Goal: Task Accomplishment & Management: Complete application form

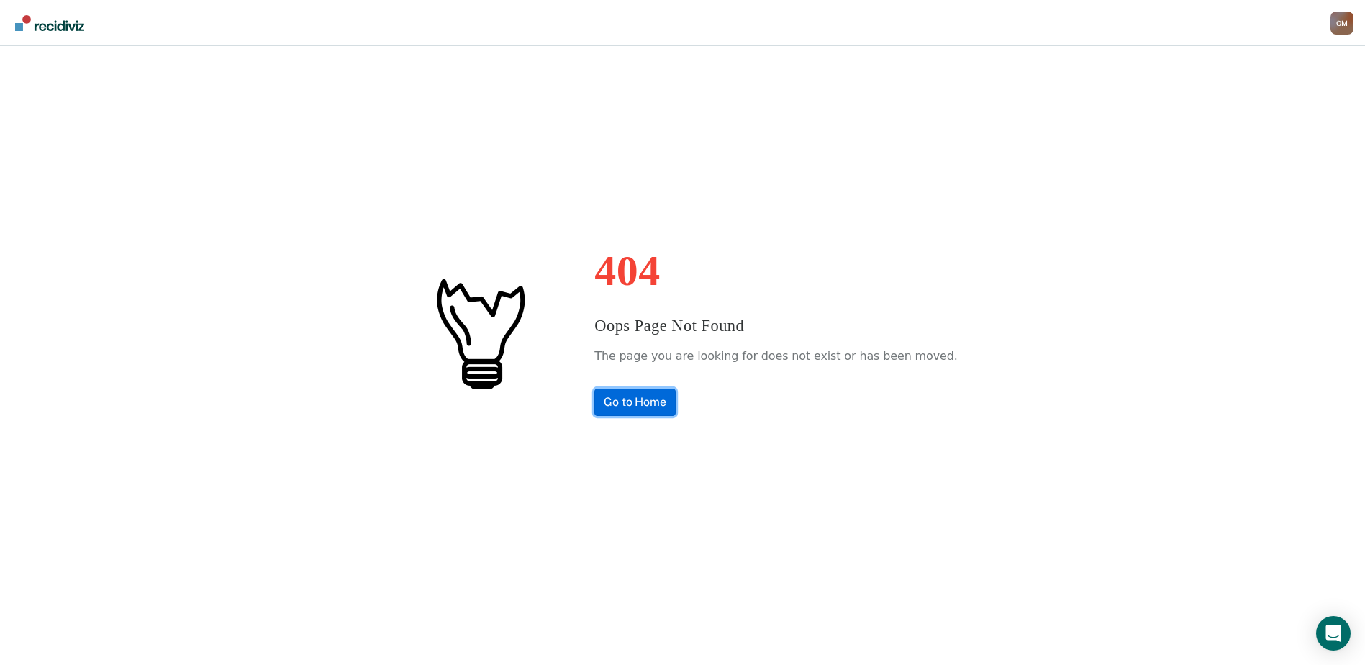
click at [665, 394] on link "Go to Home" at bounding box center [634, 401] width 81 height 27
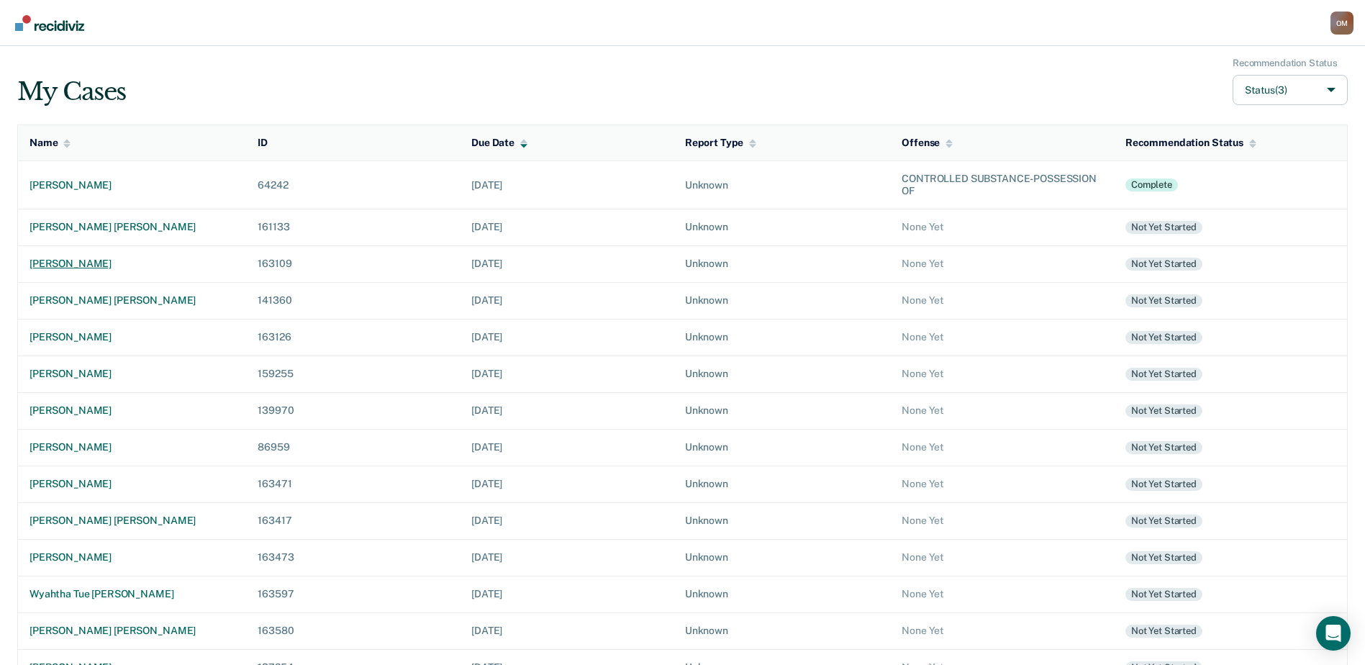
click at [112, 271] on td "[PERSON_NAME]" at bounding box center [132, 263] width 229 height 37
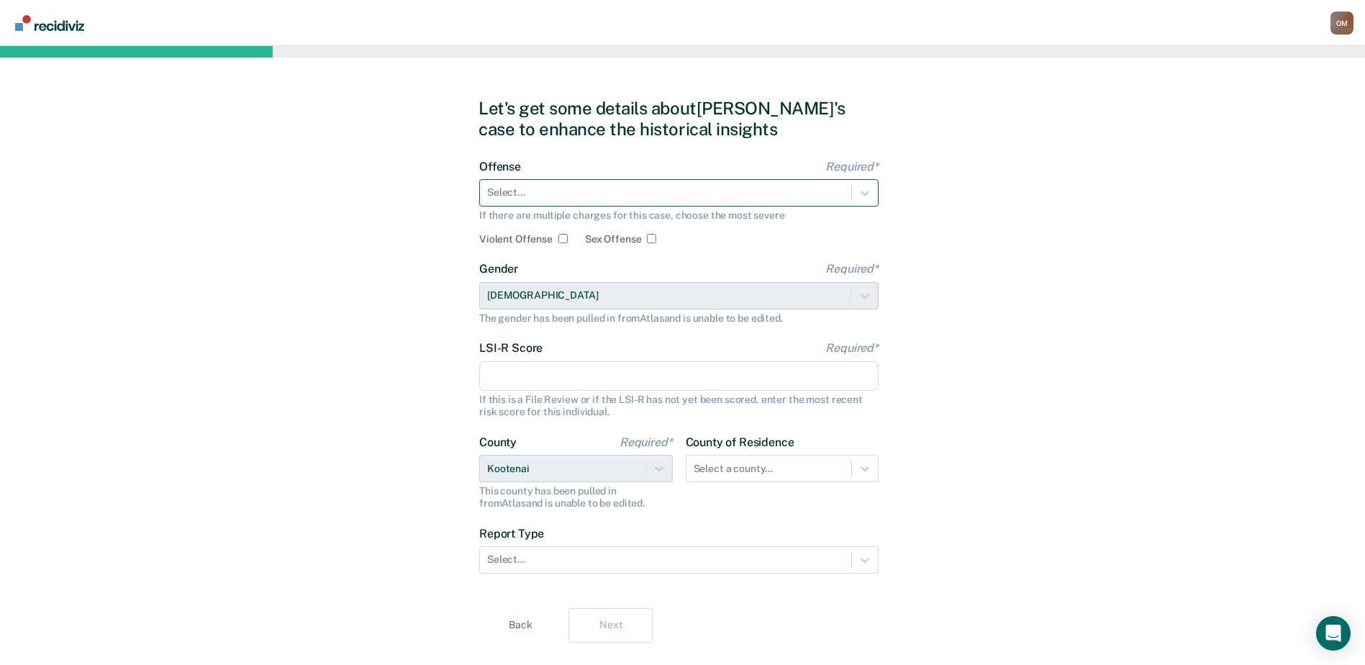
click at [606, 189] on div at bounding box center [665, 192] width 357 height 15
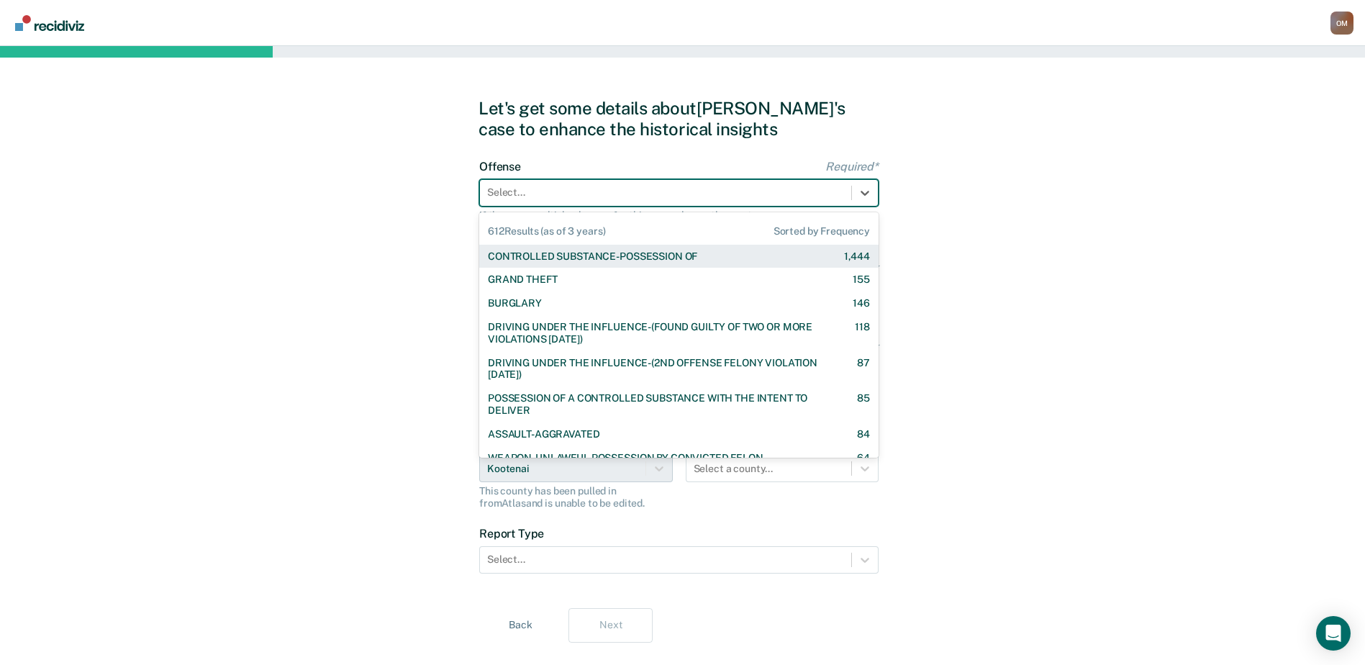
click at [616, 259] on div "CONTROLLED SUBSTANCE-POSSESSION OF" at bounding box center [592, 256] width 209 height 12
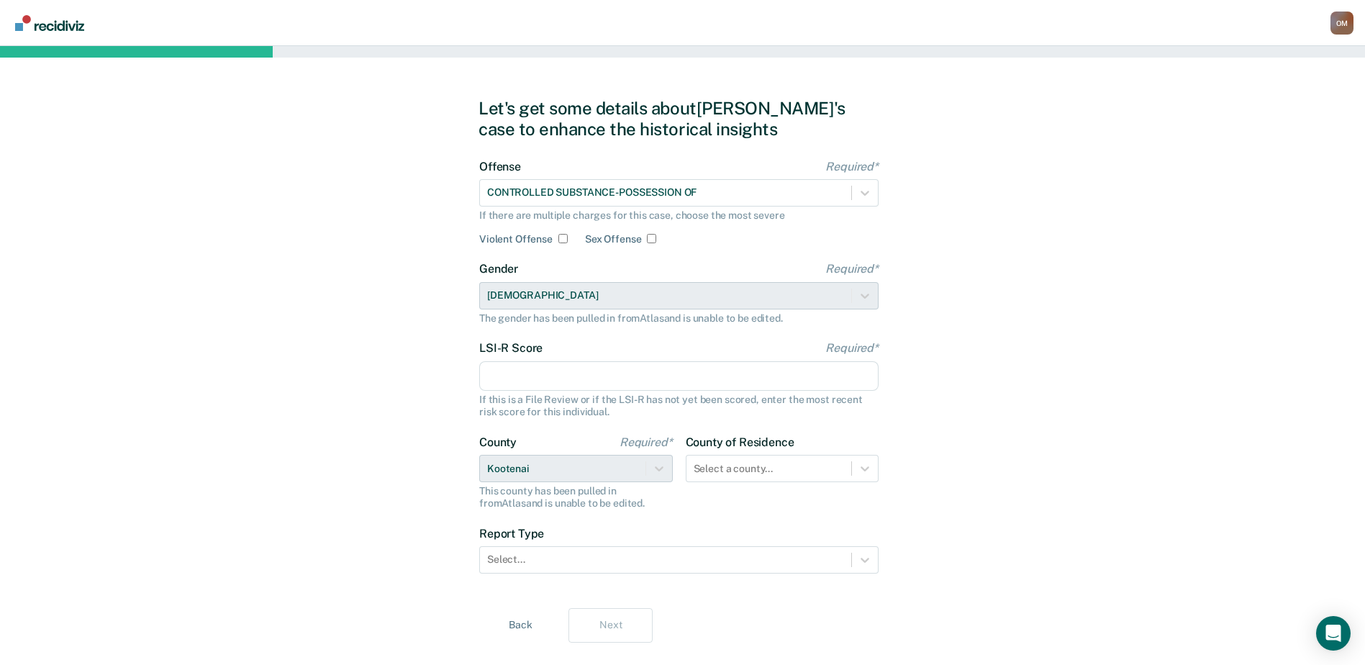
click at [605, 380] on input "LSI-R Score Required*" at bounding box center [678, 376] width 399 height 30
type input "21"
click at [354, 341] on div "Let's get some details about [PERSON_NAME]'s case to enhance the historical ins…" at bounding box center [682, 370] width 1365 height 648
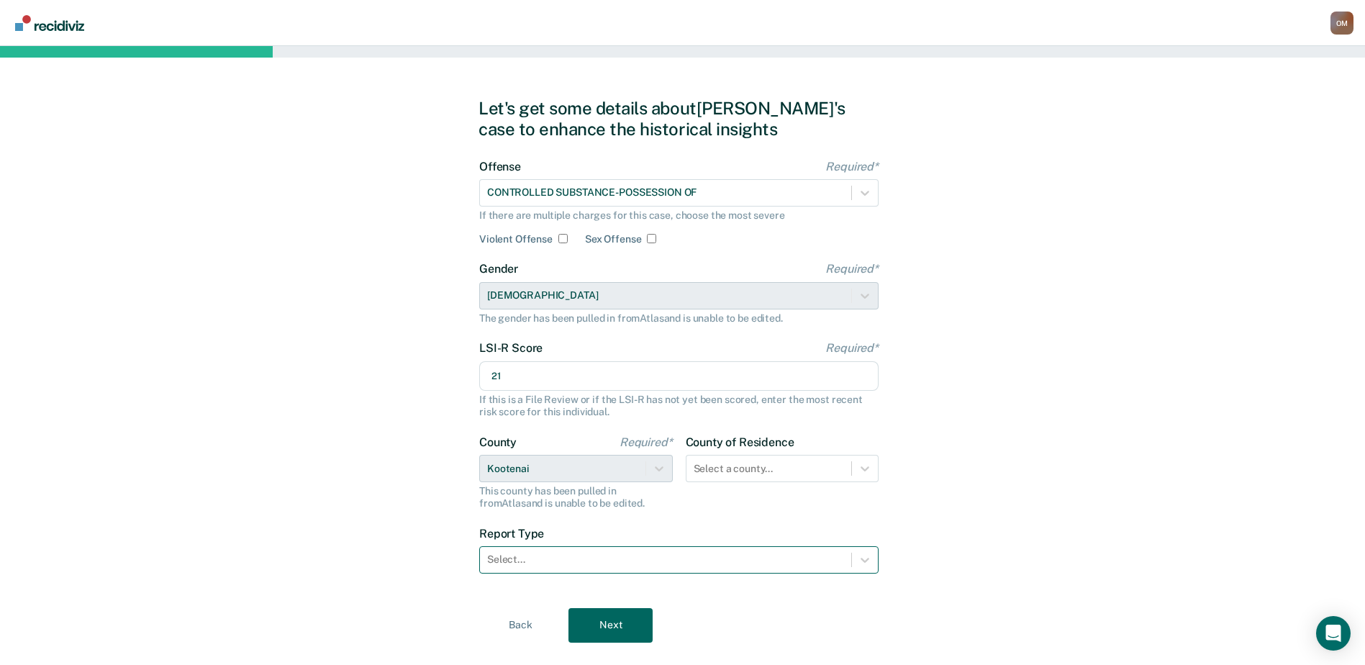
click at [510, 554] on div at bounding box center [665, 559] width 357 height 15
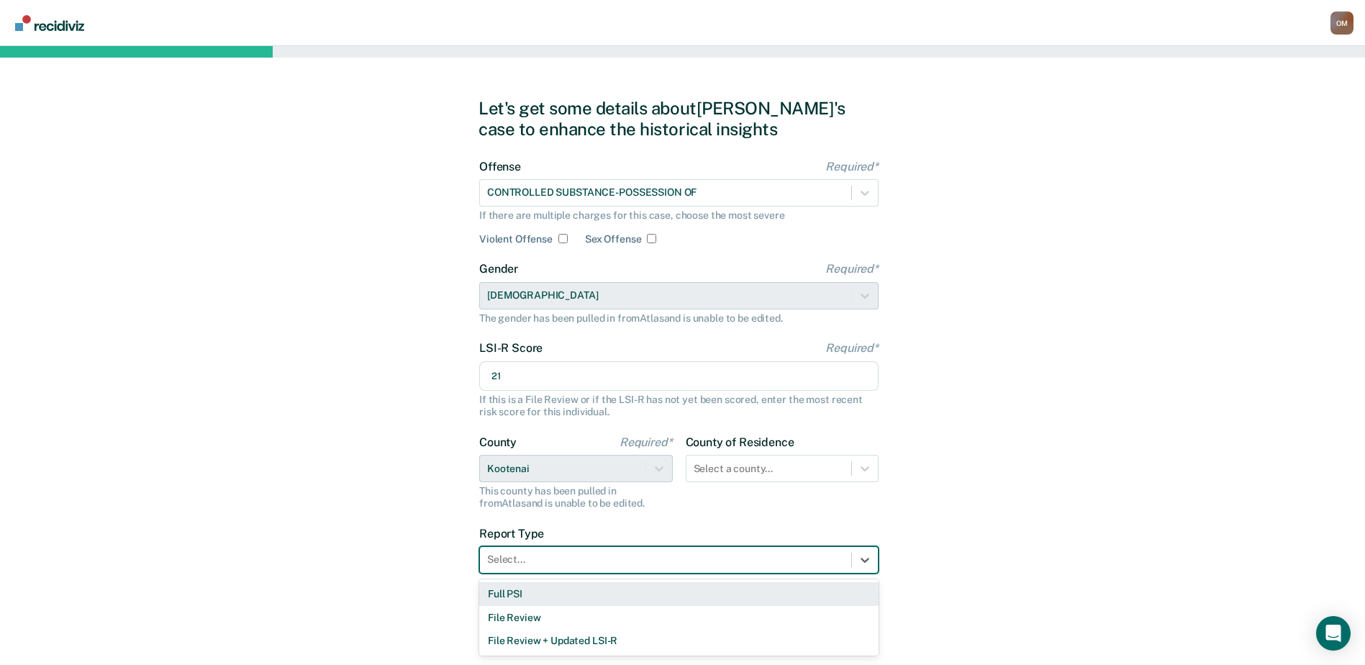
click at [529, 593] on div "Full PSI" at bounding box center [678, 594] width 399 height 24
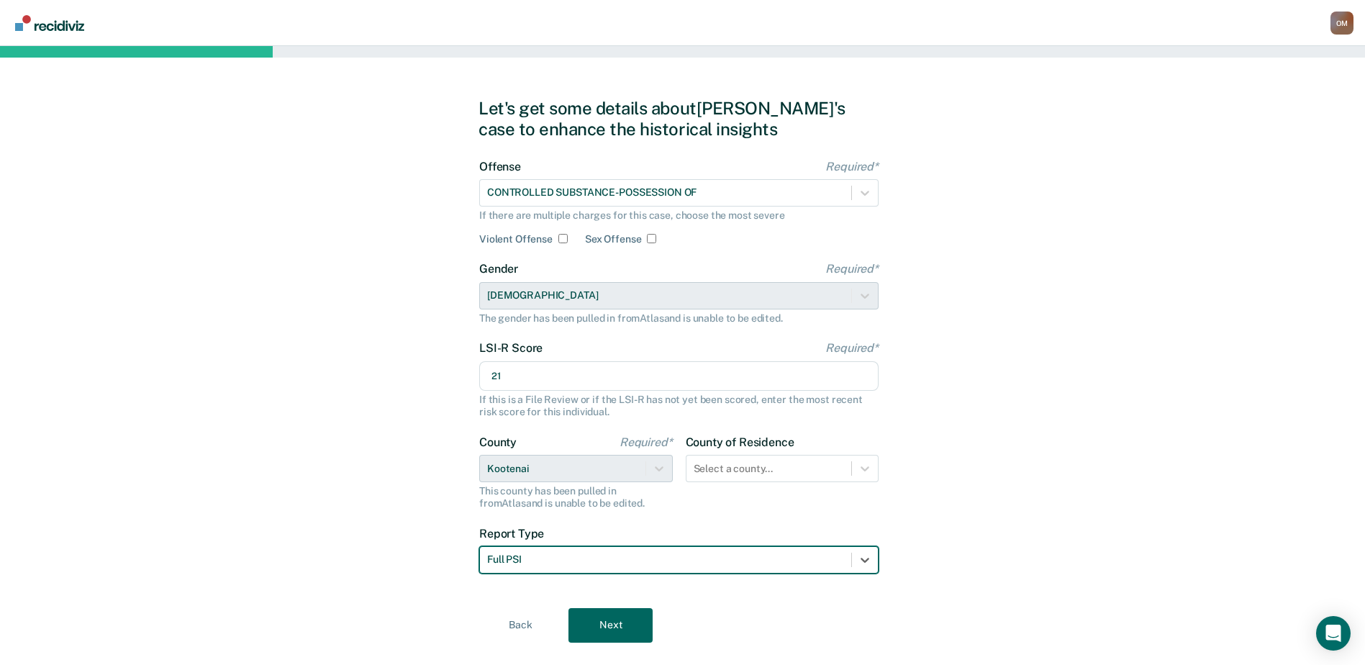
click at [655, 627] on div "Back Next" at bounding box center [682, 625] width 408 height 35
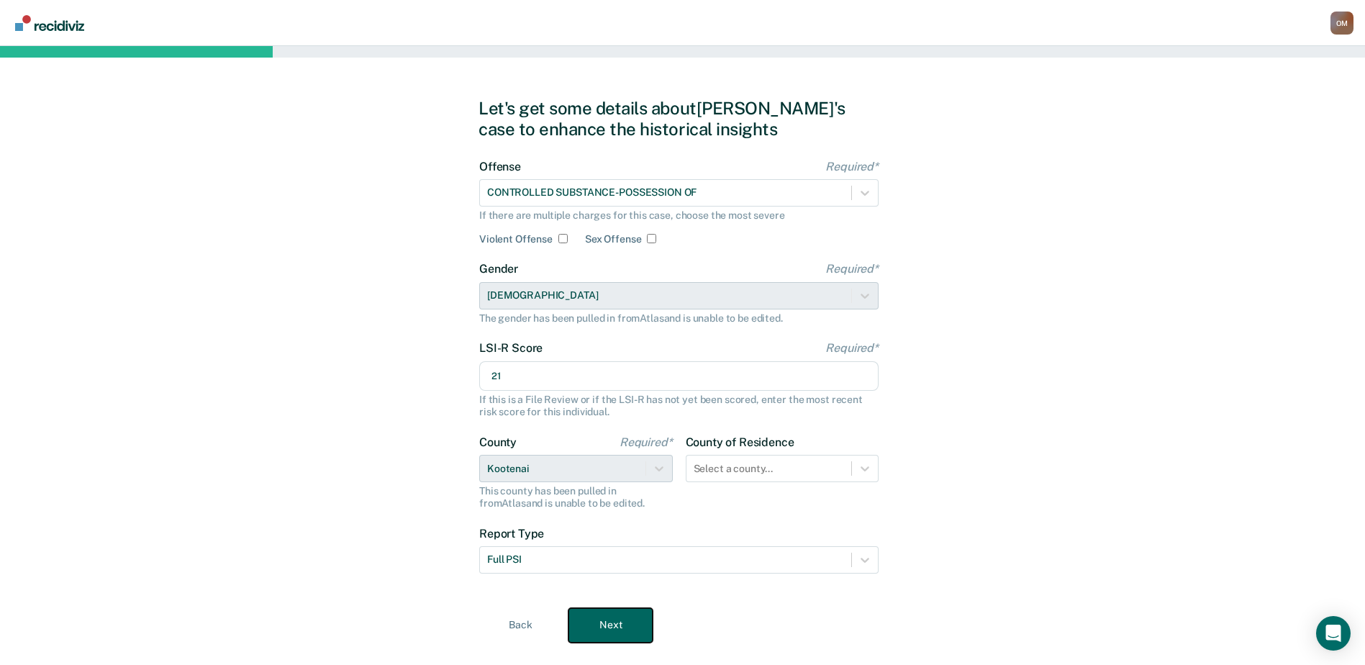
click at [618, 621] on button "Next" at bounding box center [610, 625] width 84 height 35
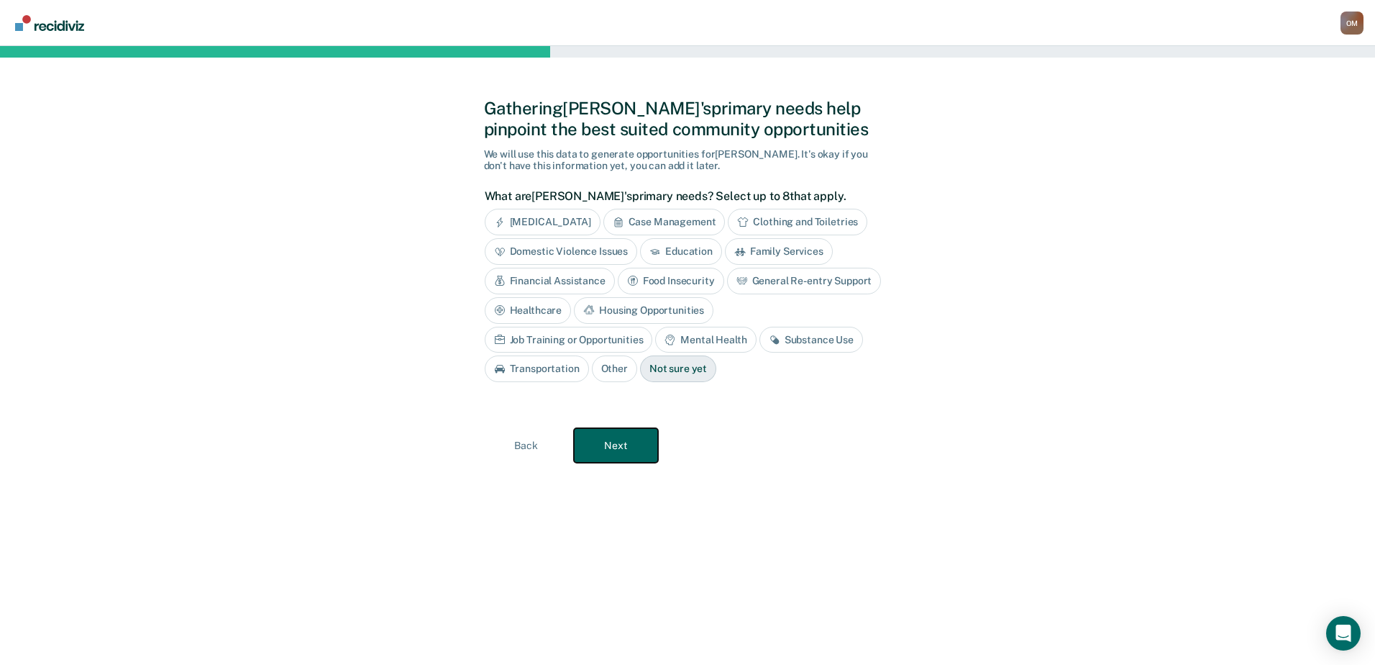
click at [624, 452] on button "Next" at bounding box center [616, 445] width 84 height 35
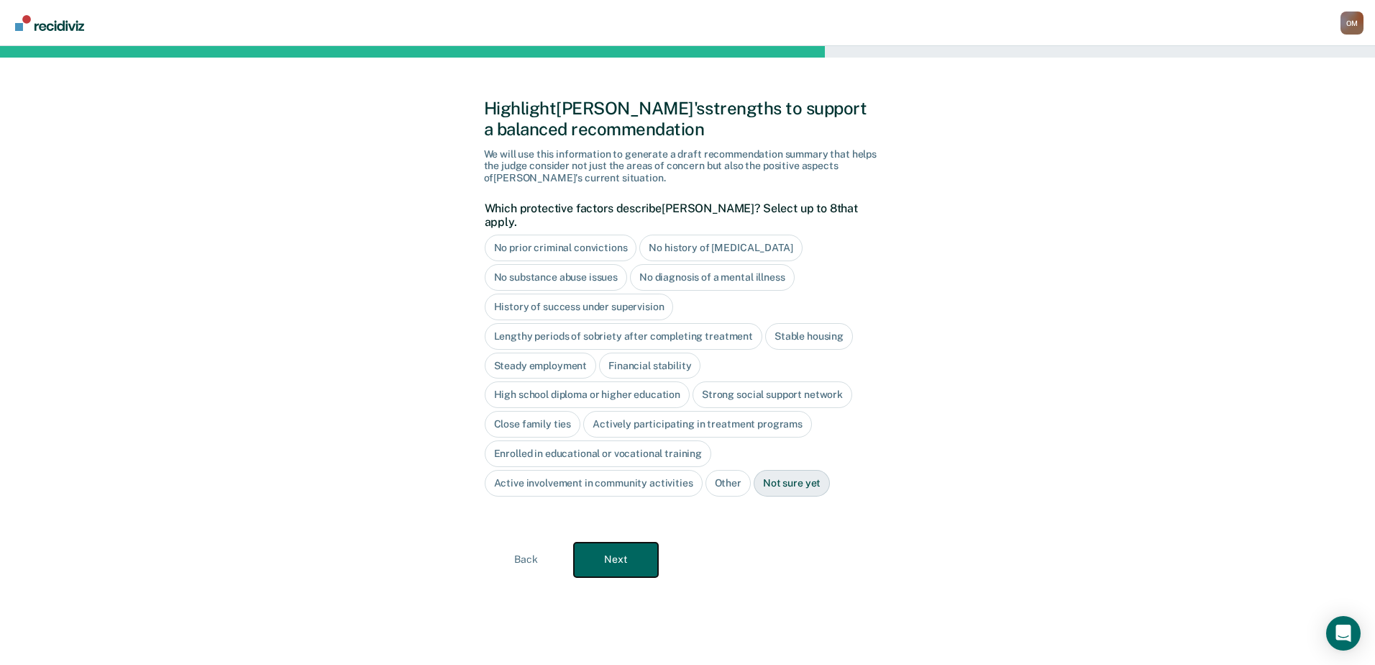
click at [617, 543] on button "Next" at bounding box center [616, 559] width 84 height 35
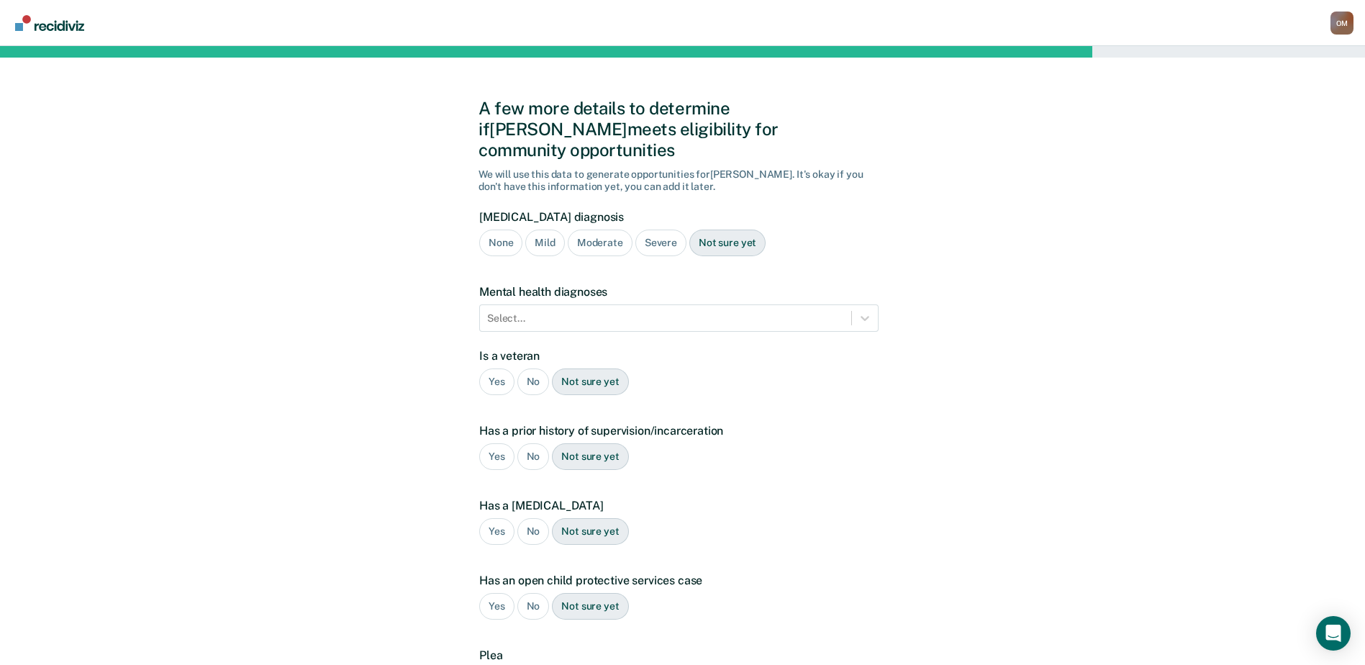
click at [578, 229] on div "Moderate" at bounding box center [600, 242] width 65 height 27
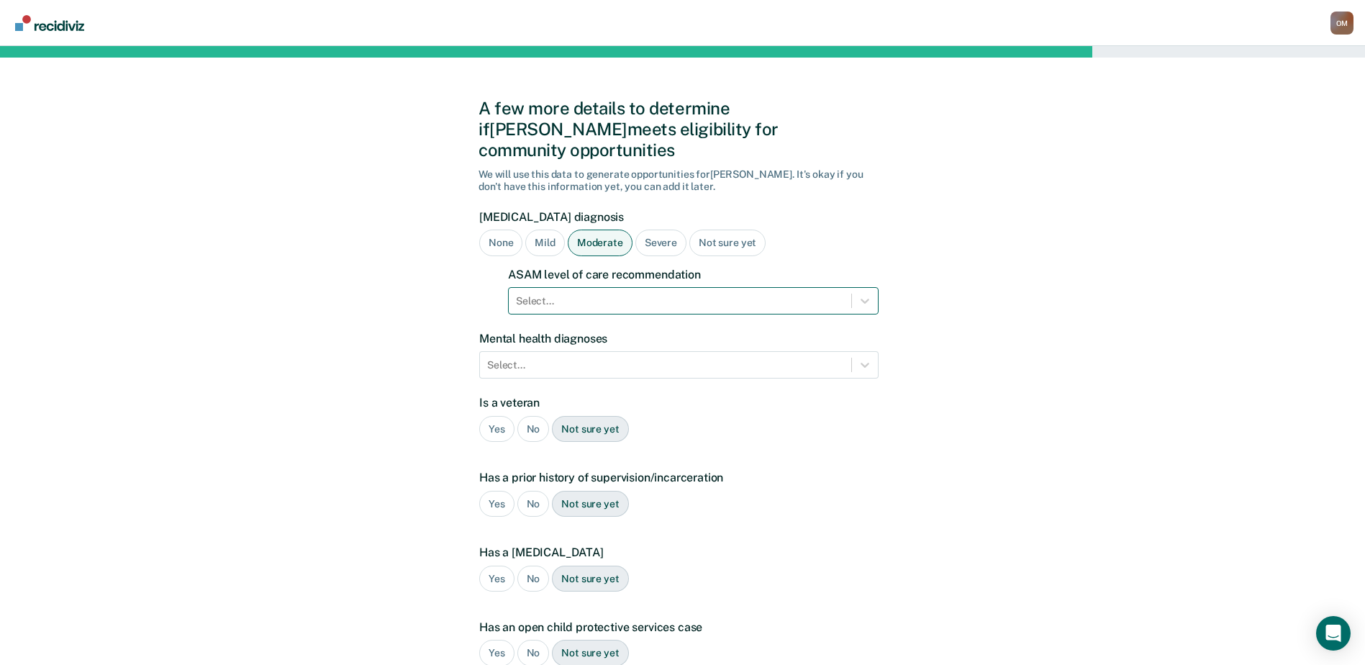
click at [575, 287] on div "Select..." at bounding box center [693, 300] width 370 height 27
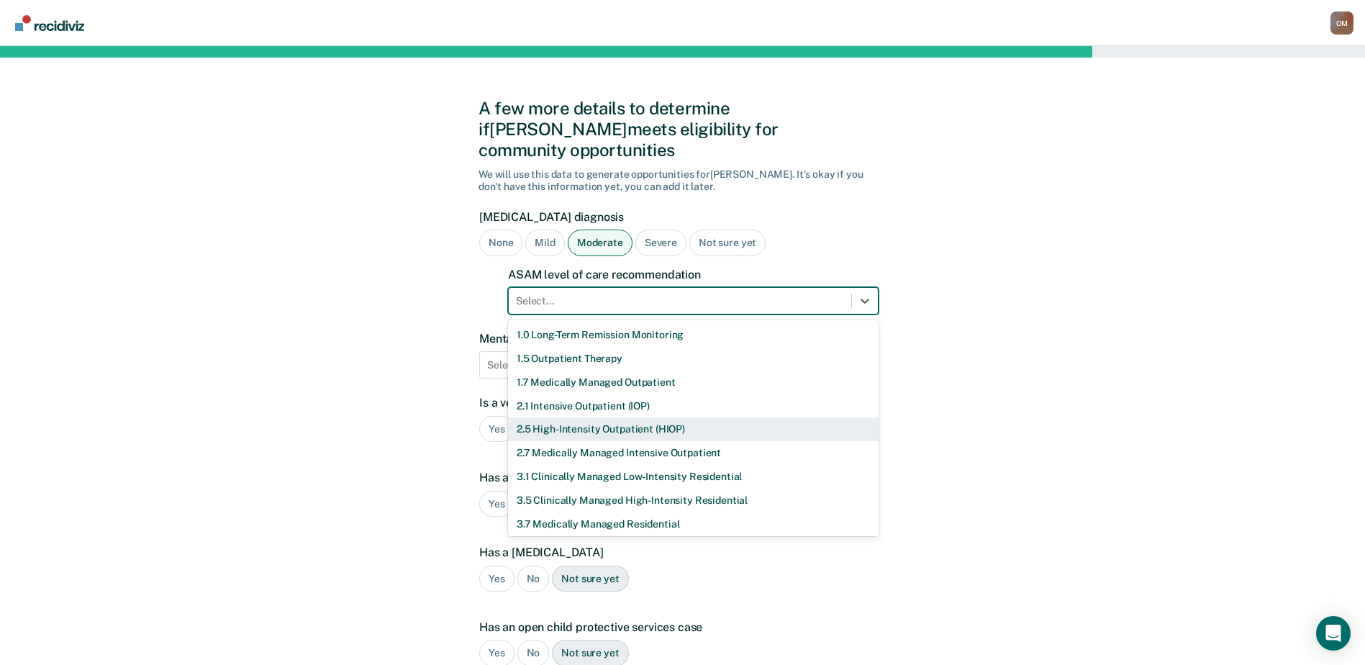
click at [555, 417] on div "2.5 High-Intensity Outpatient (HIOP)" at bounding box center [693, 429] width 370 height 24
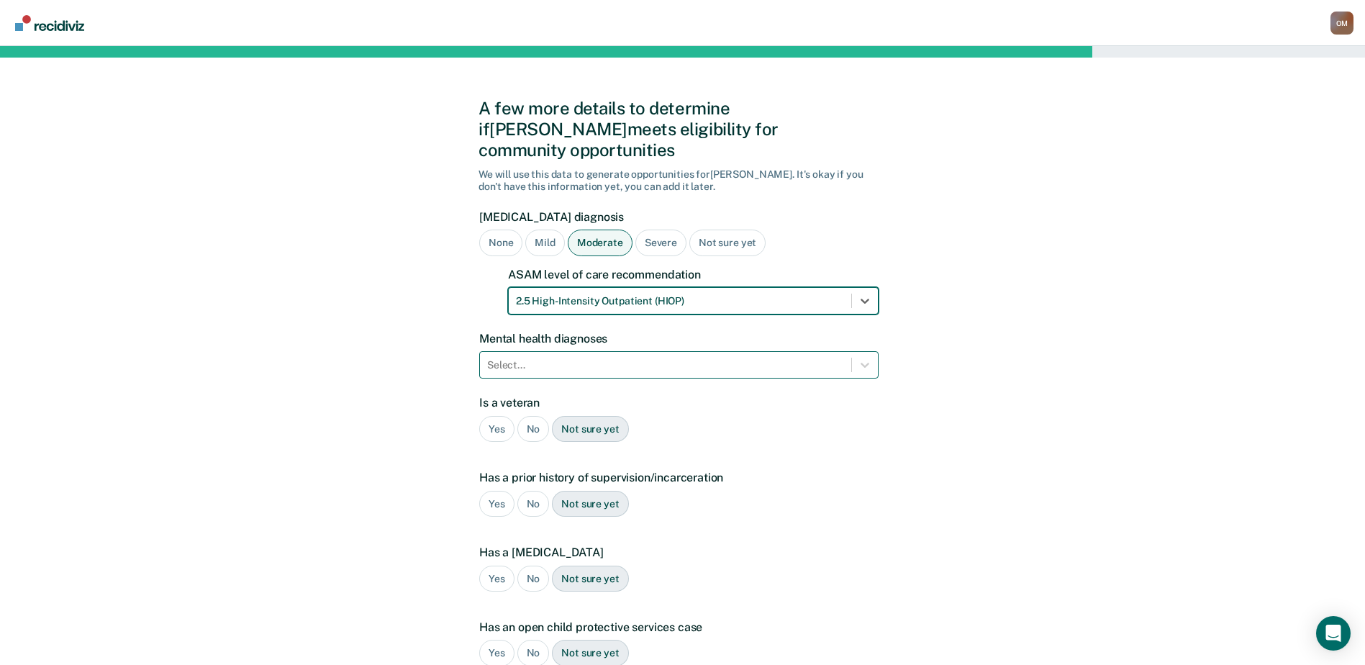
click at [569, 358] on div at bounding box center [665, 365] width 357 height 15
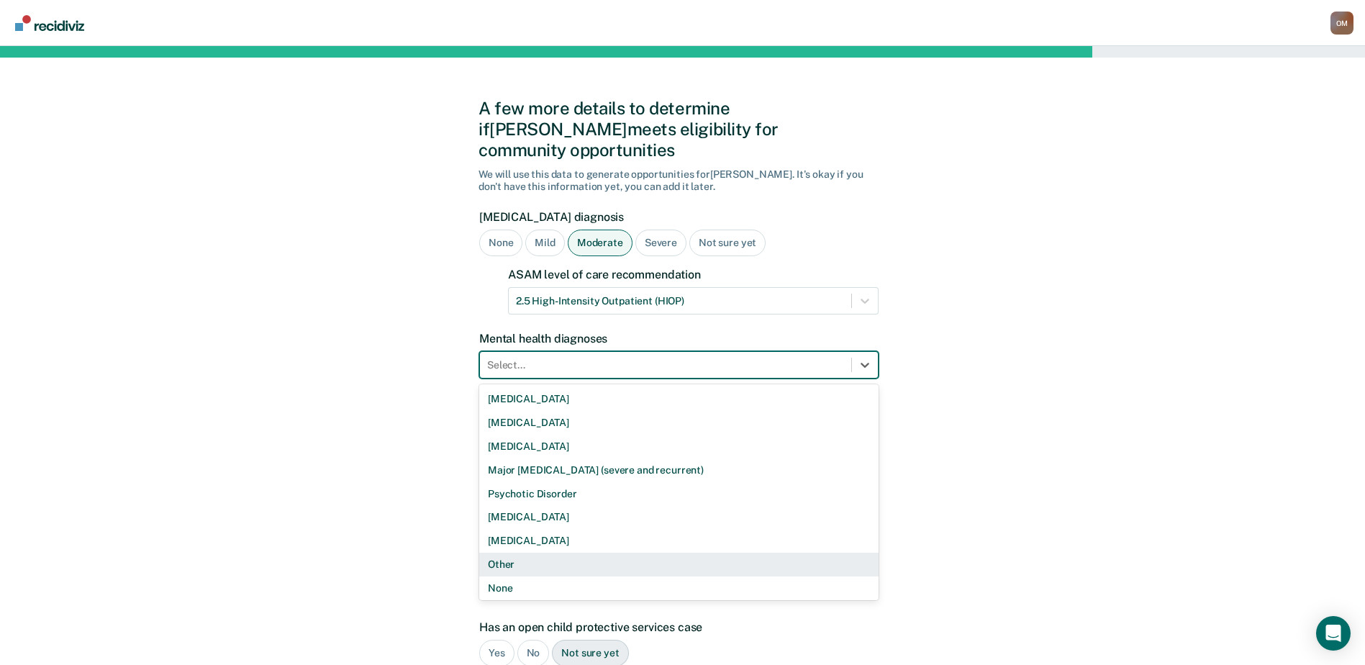
click at [550, 552] on div "Other" at bounding box center [678, 564] width 399 height 24
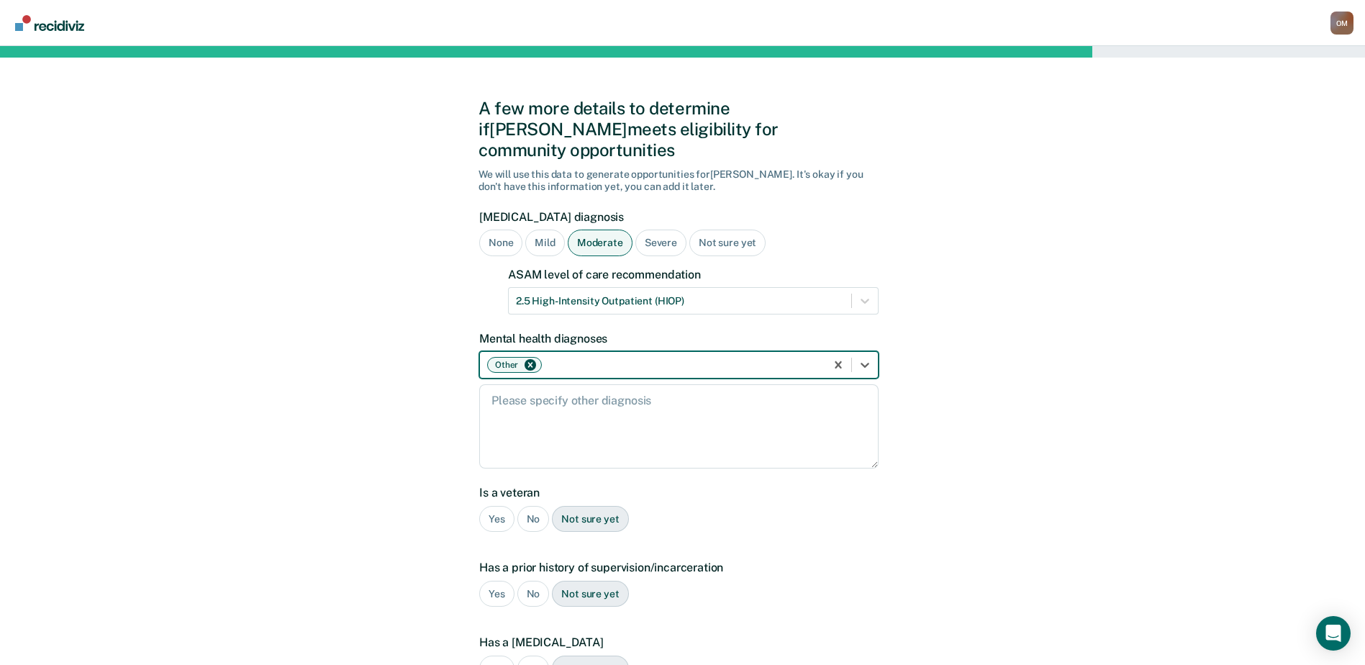
click at [448, 464] on div "A few more details to determine if Kathryn meets eligibility for community oppo…" at bounding box center [682, 504] width 1365 height 917
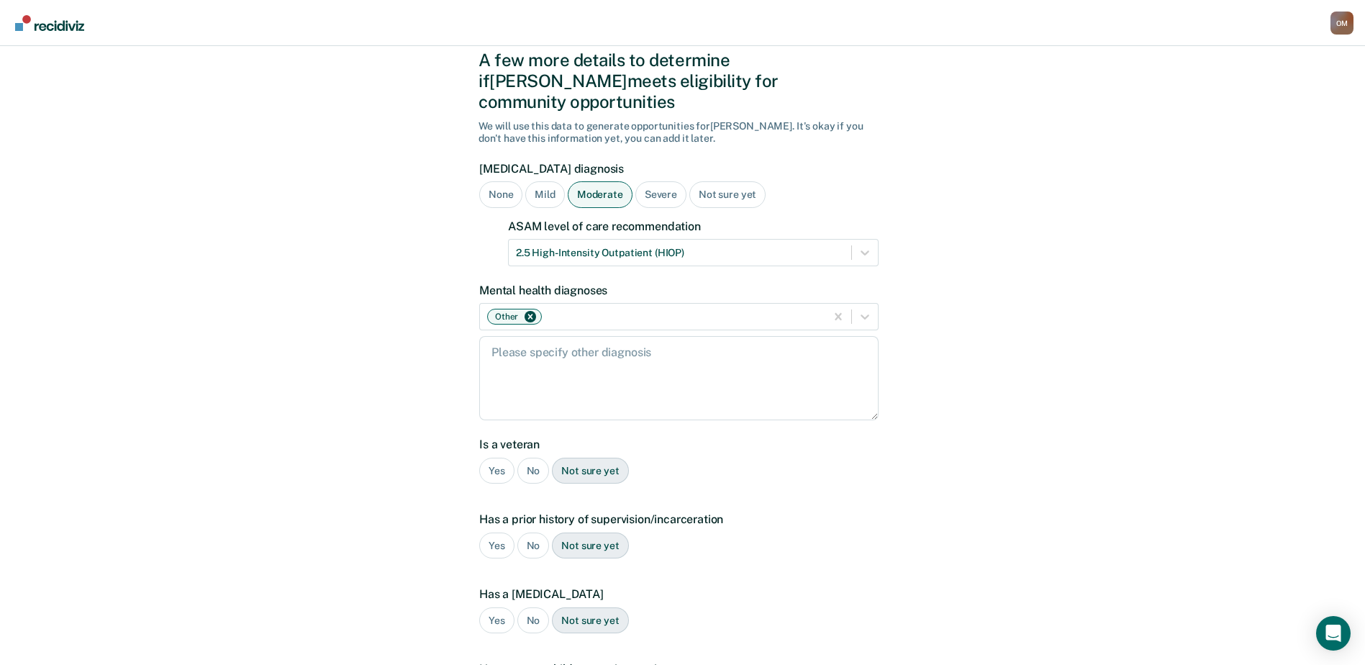
scroll to position [72, 0]
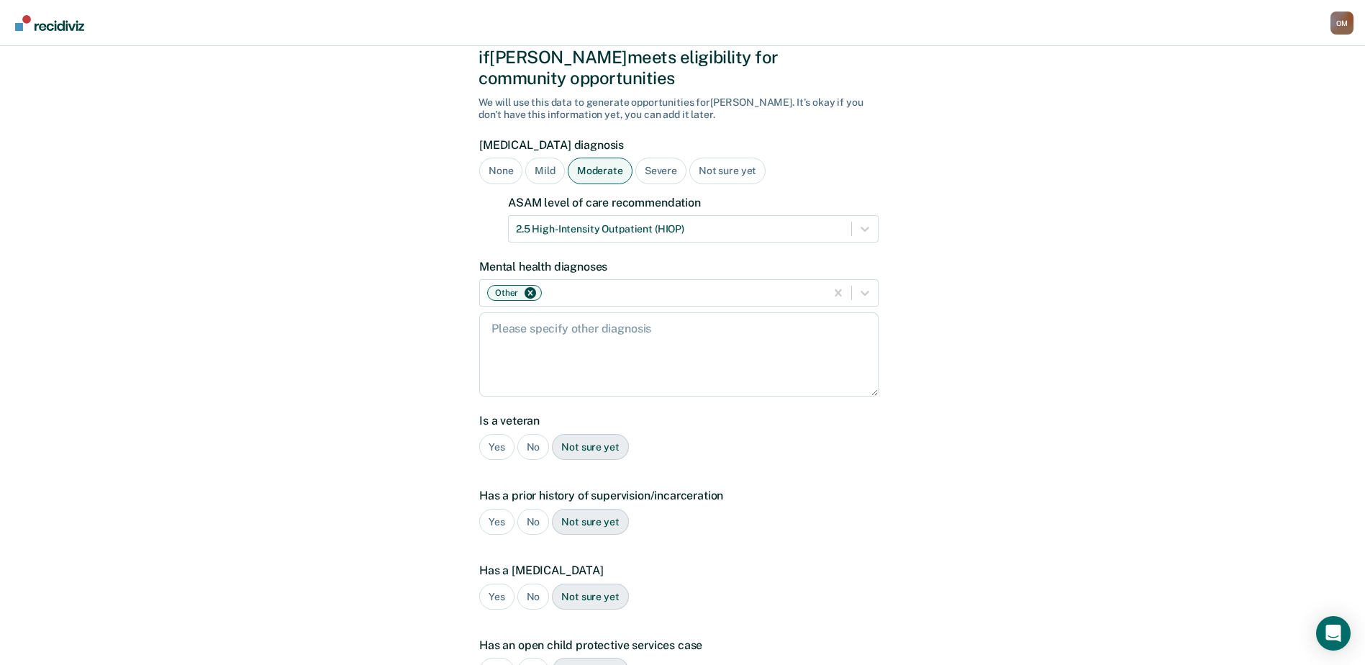
click at [531, 434] on div "No" at bounding box center [533, 447] width 32 height 27
click at [500, 509] on div "Yes" at bounding box center [496, 522] width 35 height 27
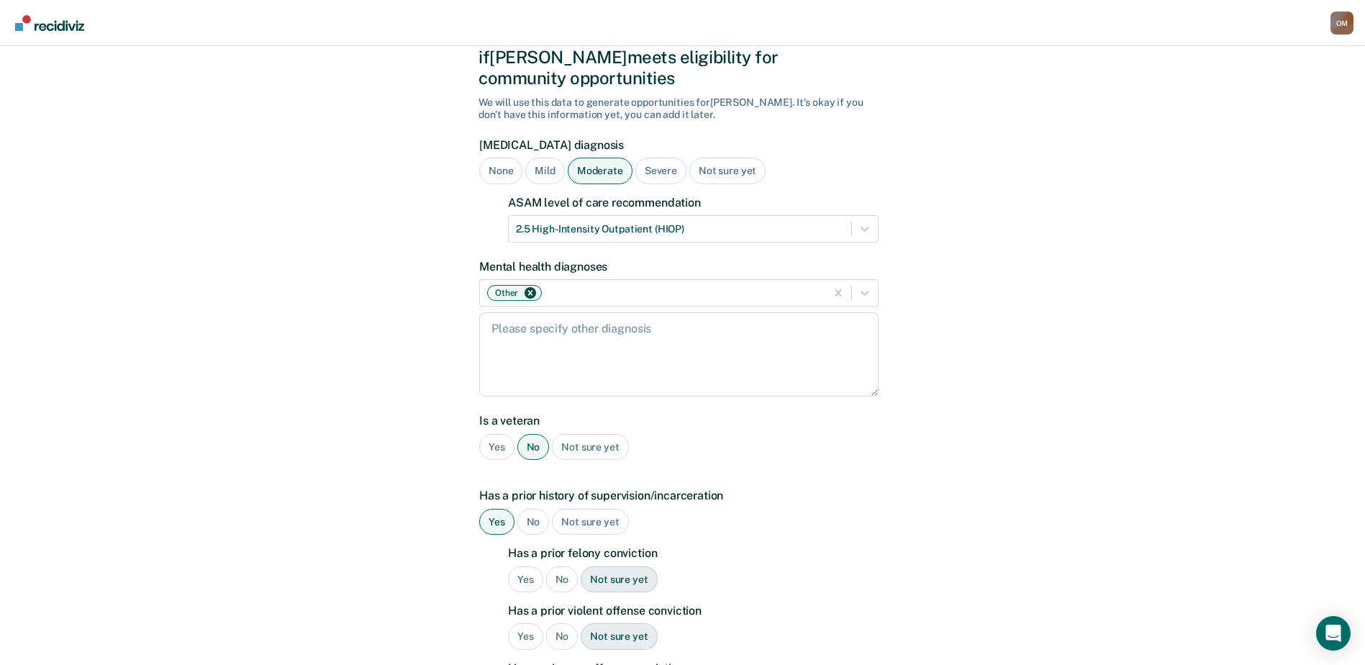
click at [554, 566] on div "No" at bounding box center [562, 579] width 32 height 27
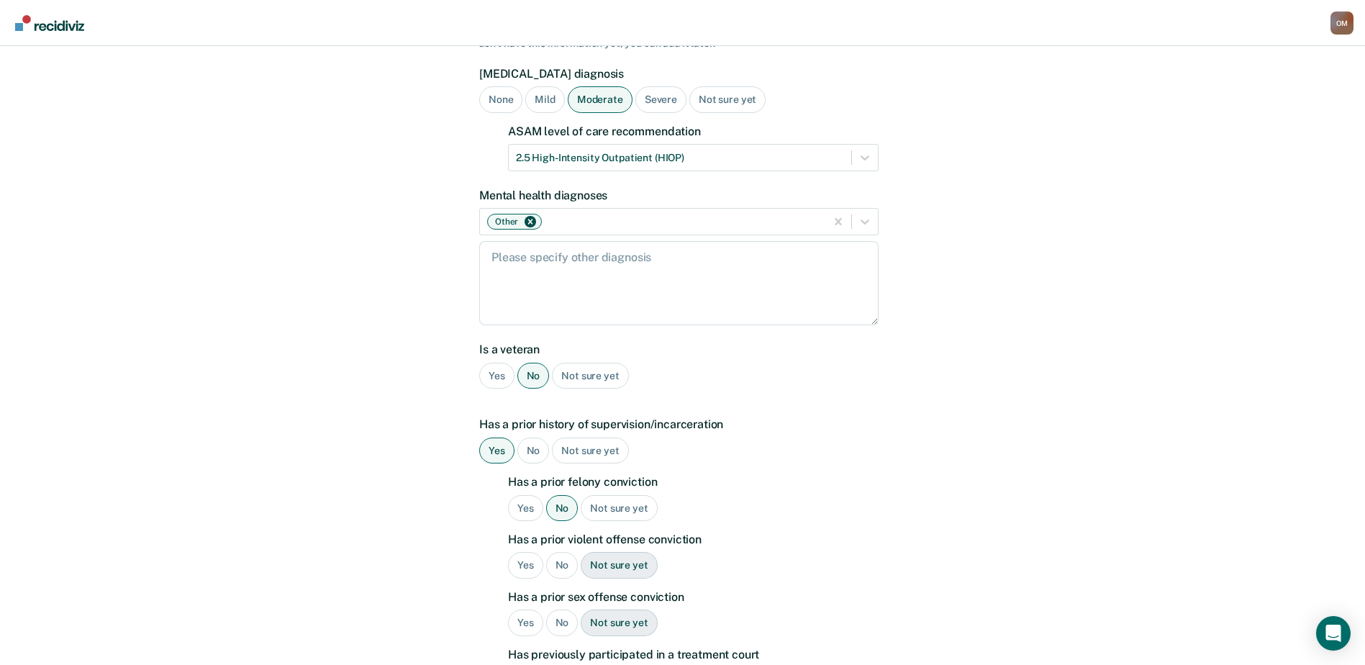
scroll to position [144, 0]
click at [558, 551] on div "No" at bounding box center [562, 564] width 32 height 27
click at [558, 609] on div "No" at bounding box center [562, 622] width 32 height 27
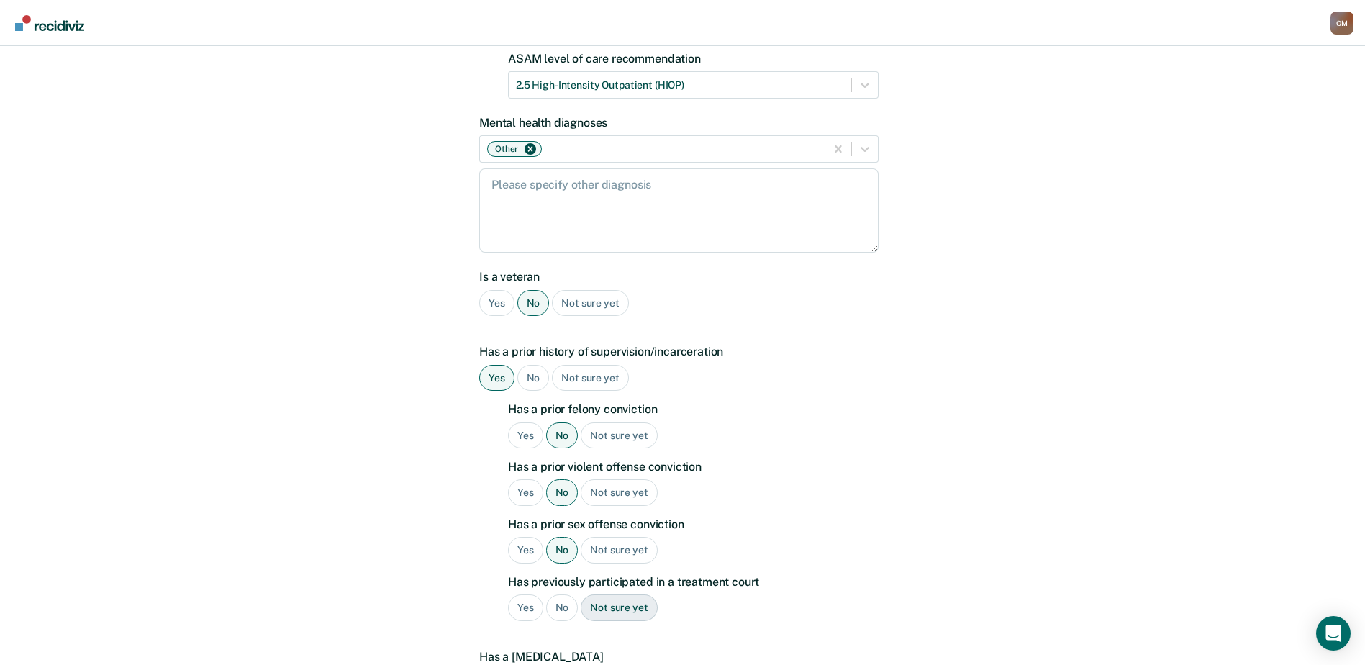
click at [564, 594] on div "No" at bounding box center [562, 607] width 32 height 27
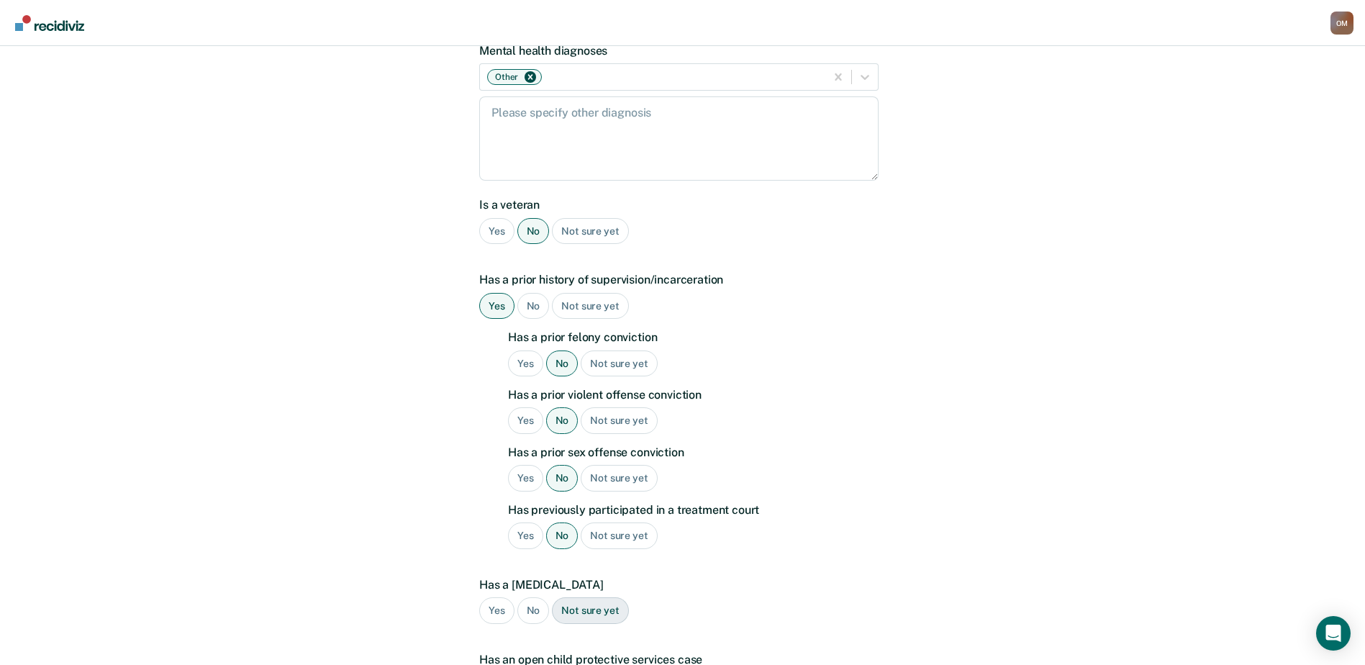
click at [537, 597] on div "No" at bounding box center [533, 610] width 32 height 27
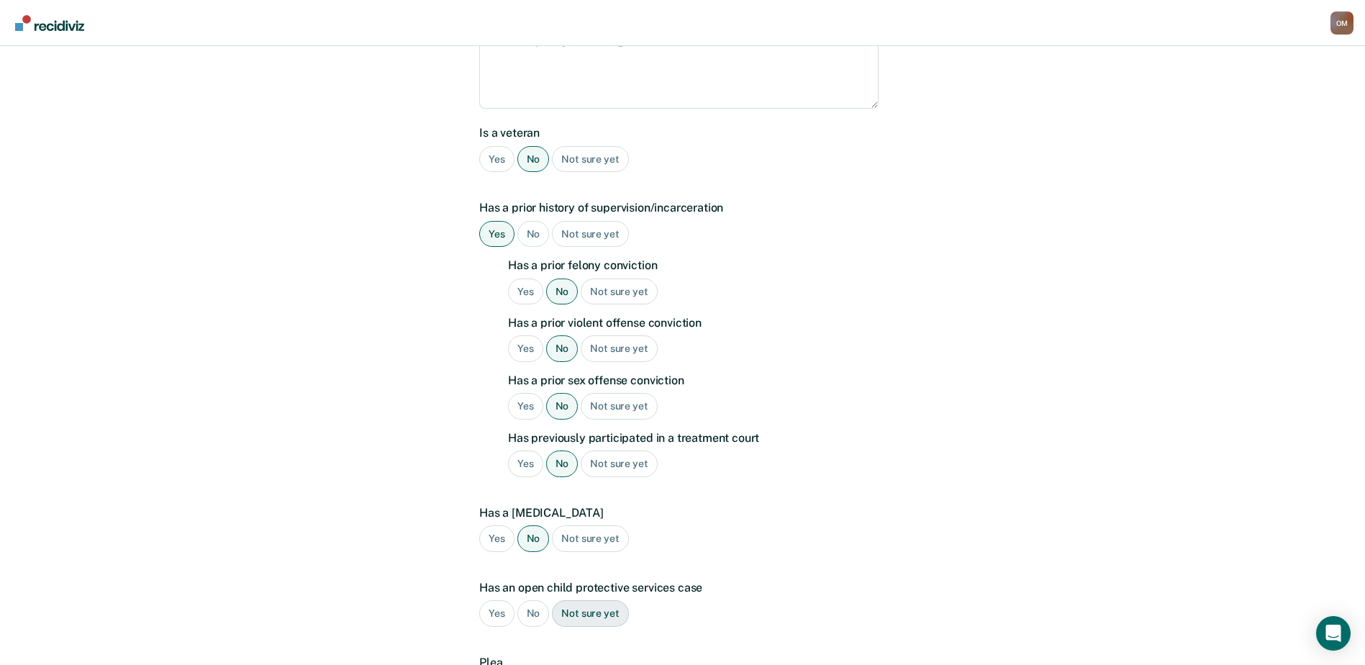
click at [537, 600] on div "Yes No Not sure yet" at bounding box center [678, 613] width 399 height 27
click at [537, 600] on div "No" at bounding box center [533, 613] width 32 height 27
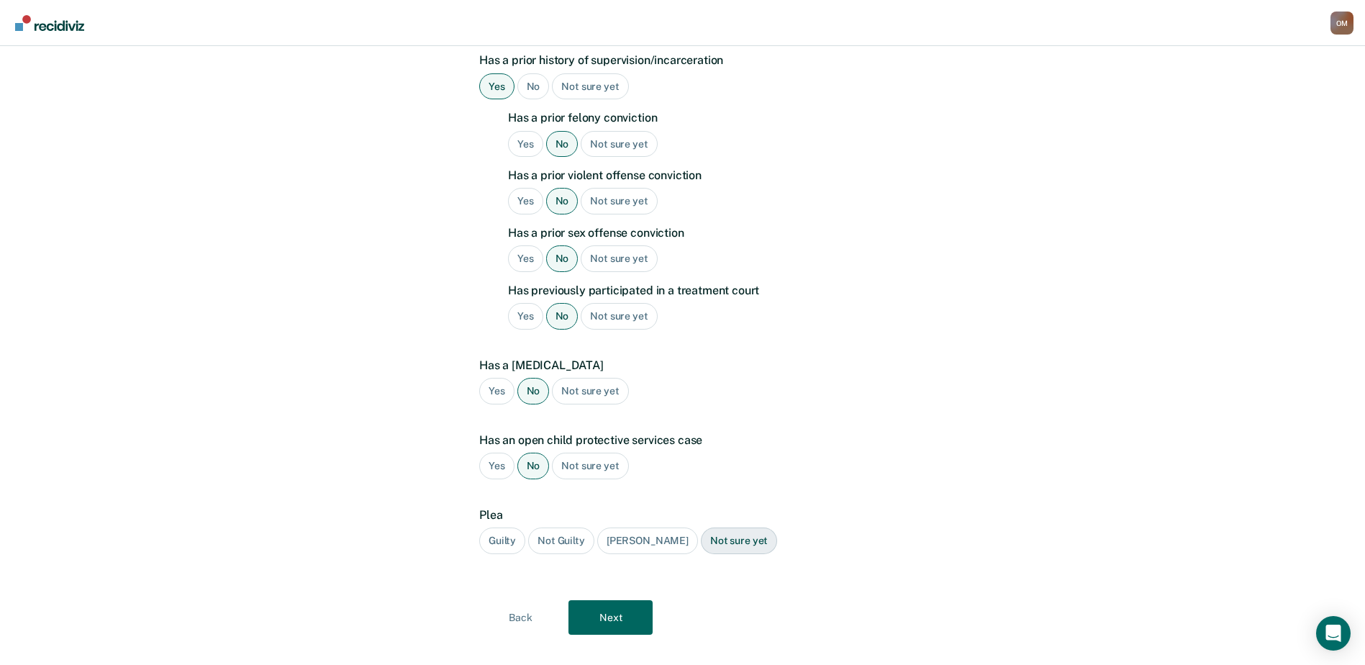
scroll to position [508, 0]
click at [503, 527] on div "Guilty" at bounding box center [502, 540] width 46 height 27
click at [611, 599] on button "Next" at bounding box center [610, 616] width 84 height 35
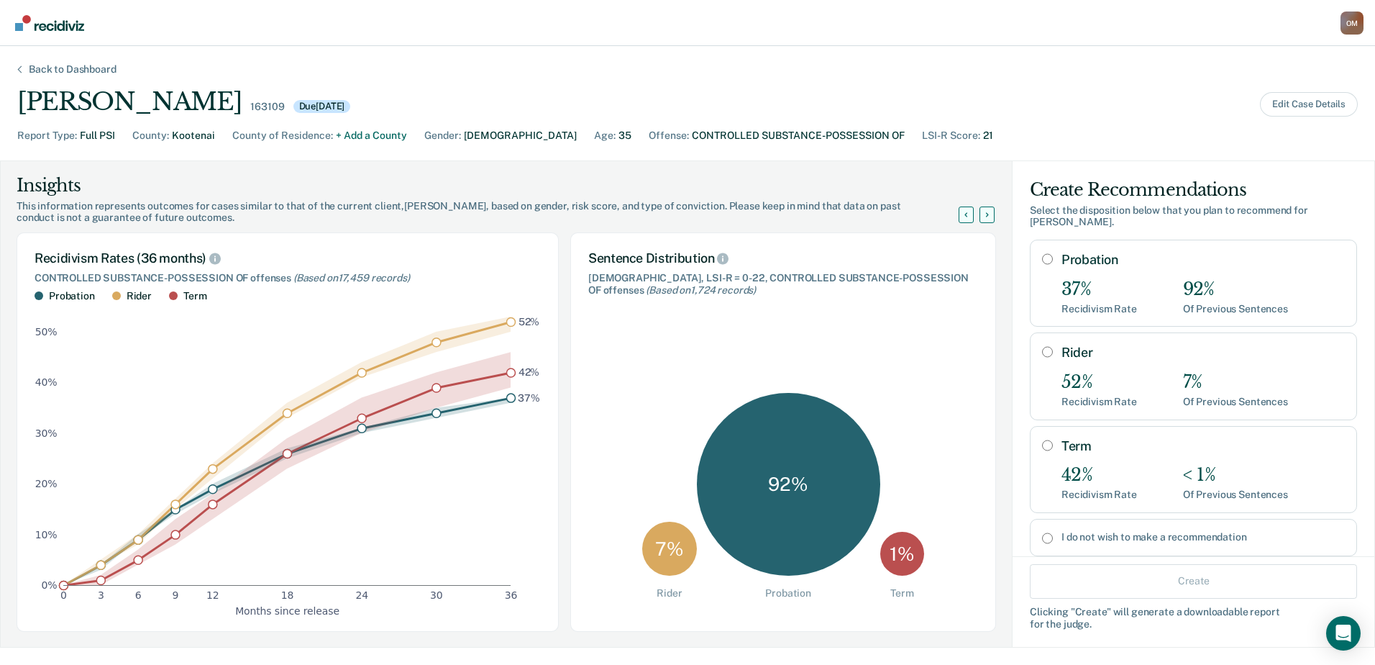
click at [1042, 258] on input "Probation" at bounding box center [1047, 259] width 11 height 12
radio input "true"
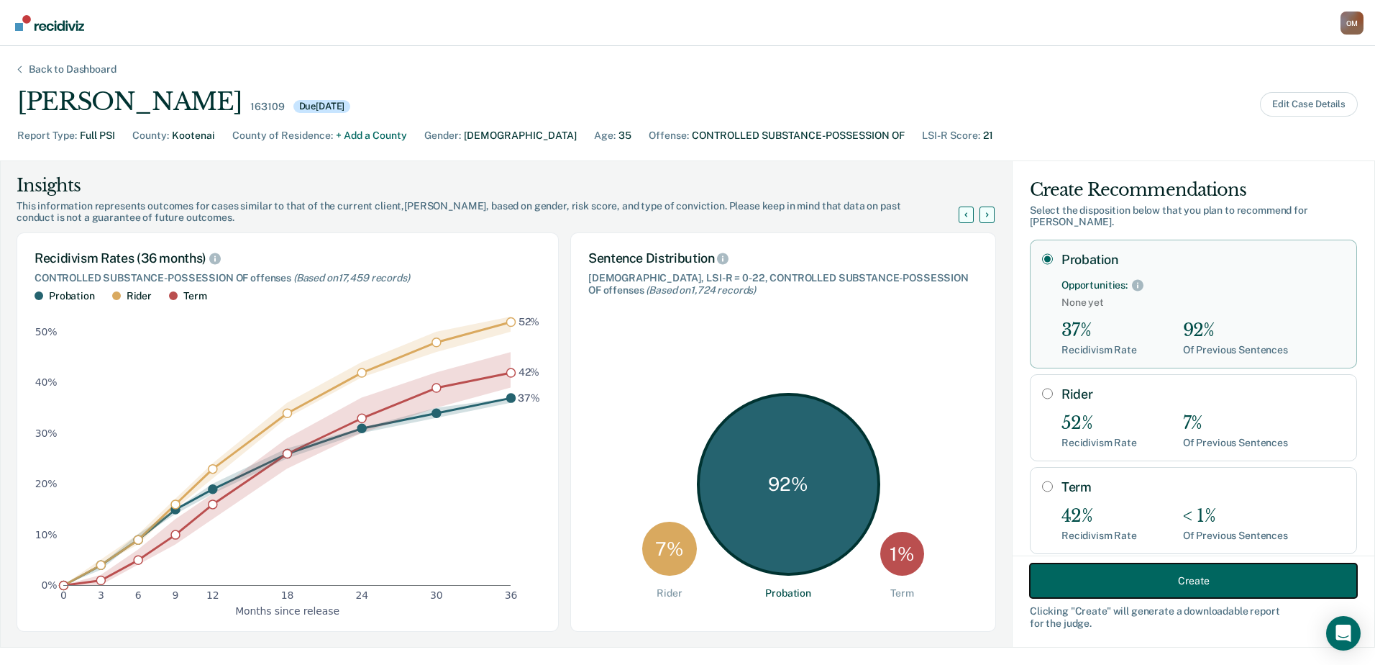
click at [1116, 575] on button "Create" at bounding box center [1193, 580] width 327 height 35
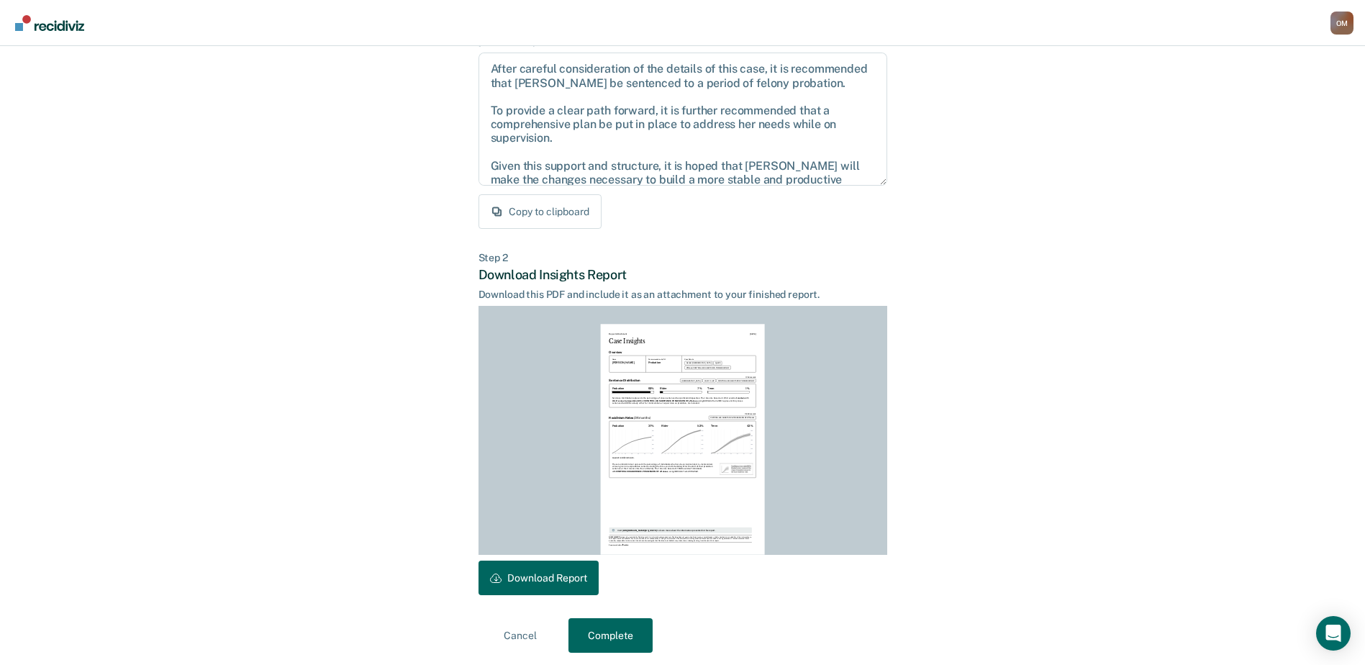
scroll to position [155, 0]
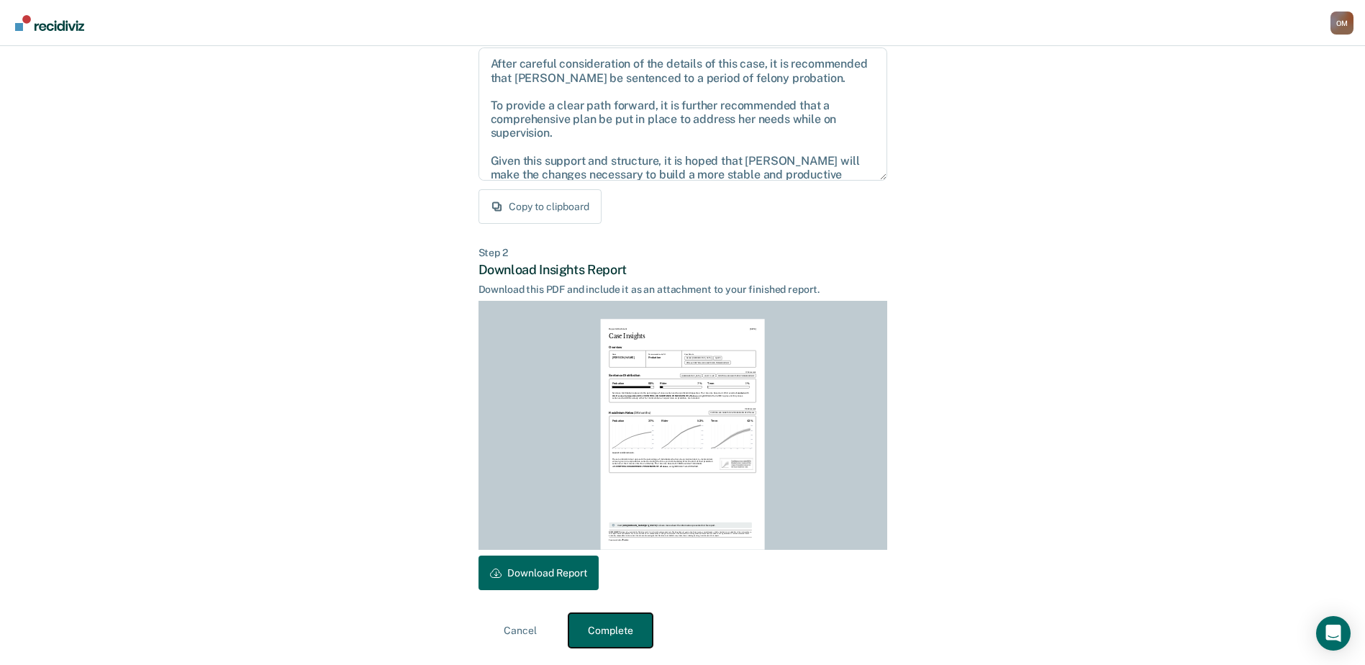
click at [600, 625] on button "Complete" at bounding box center [610, 630] width 84 height 35
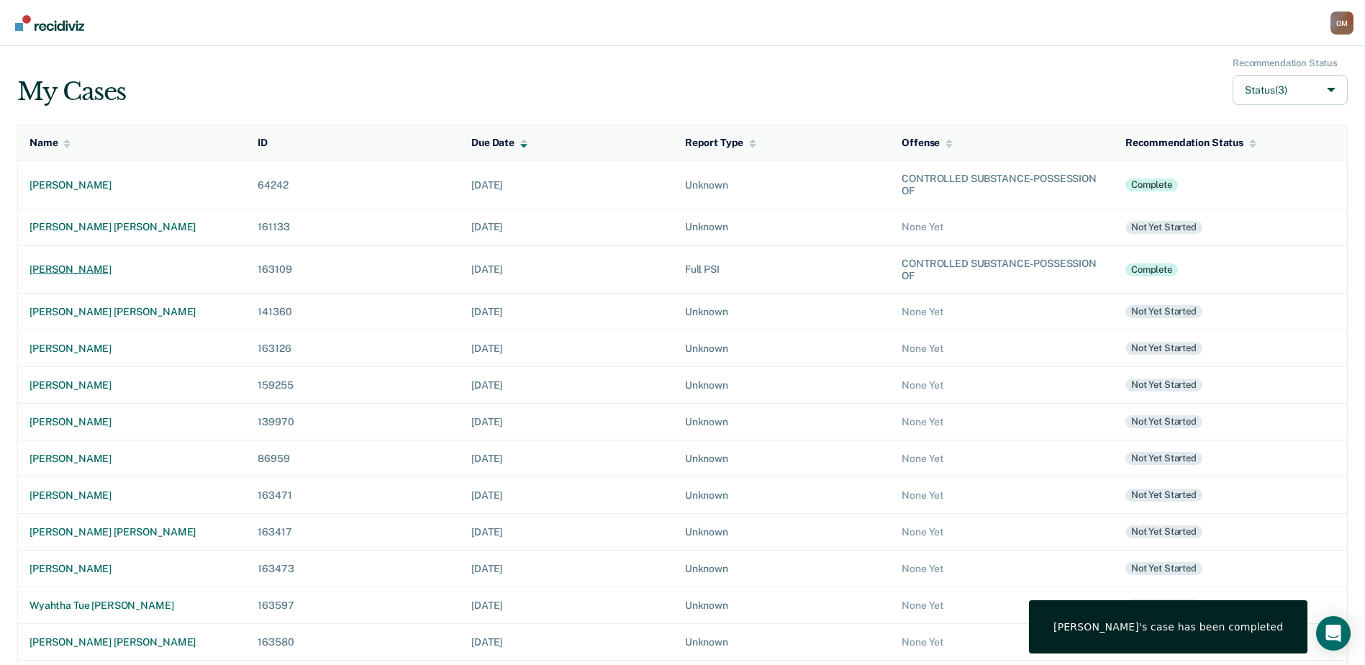
click at [119, 269] on div "kathryn lee stebbins" at bounding box center [131, 269] width 205 height 12
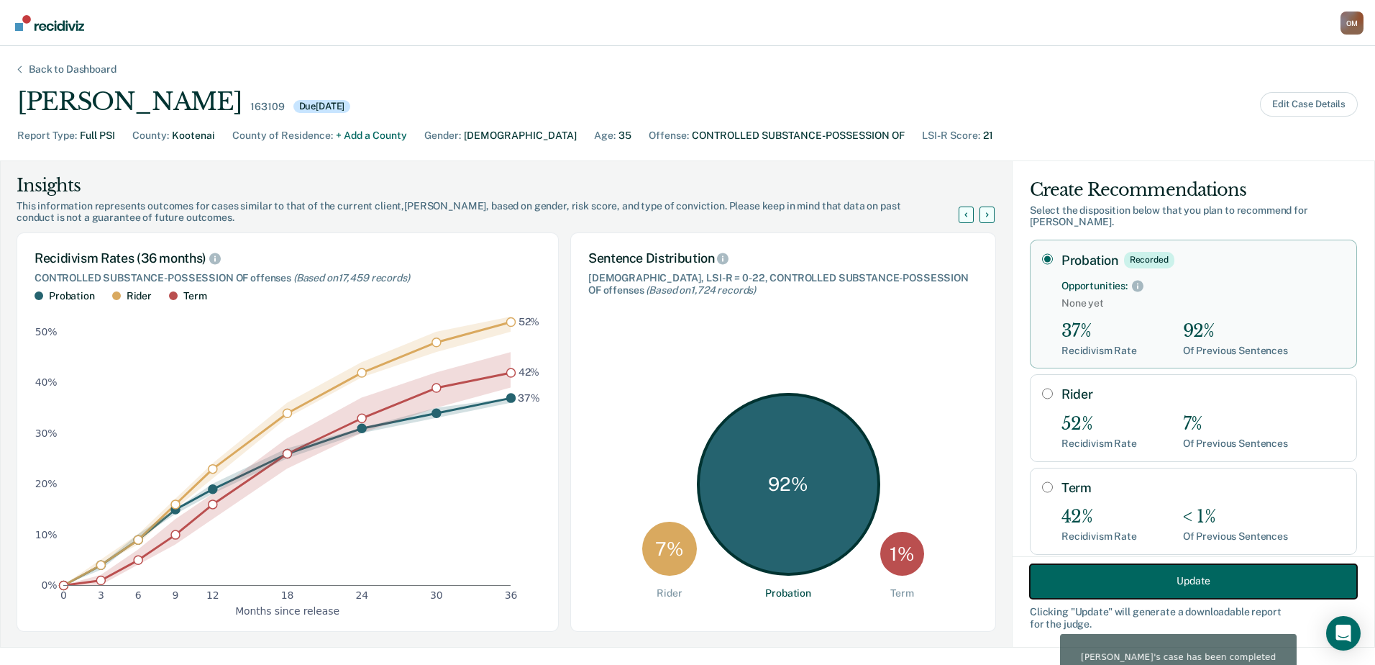
click at [1124, 565] on button "Update" at bounding box center [1193, 580] width 327 height 35
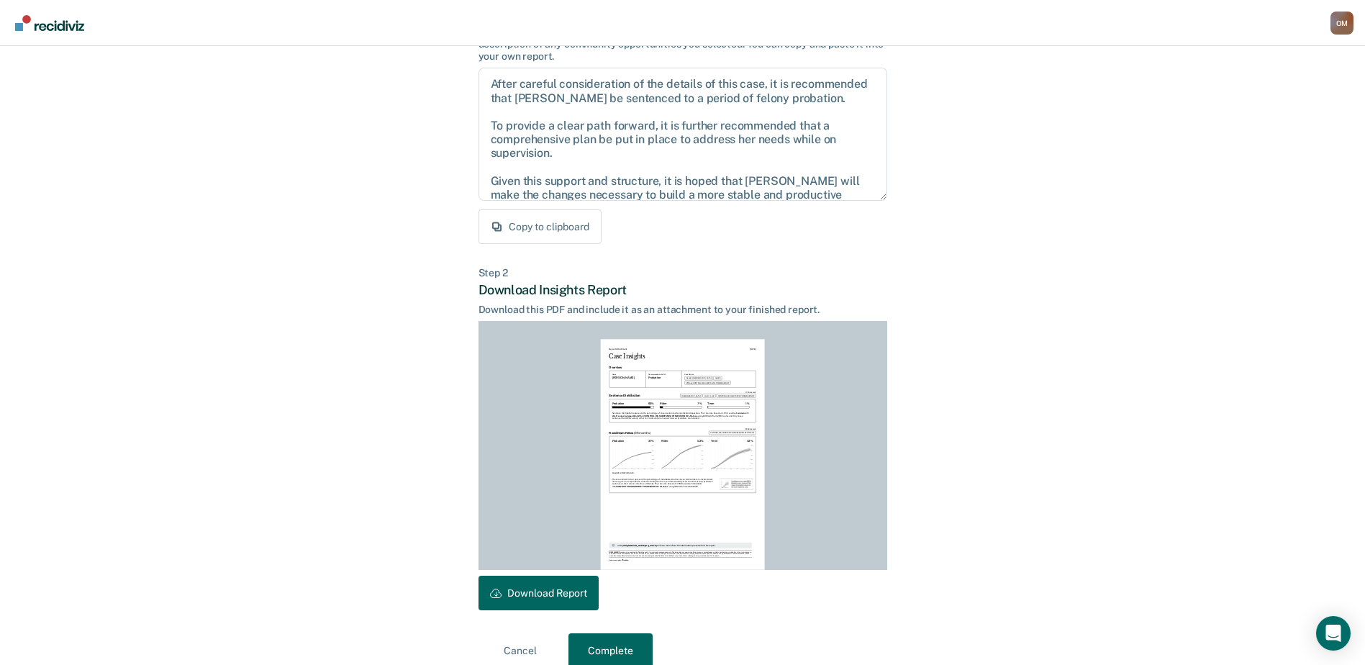
scroll to position [144, 0]
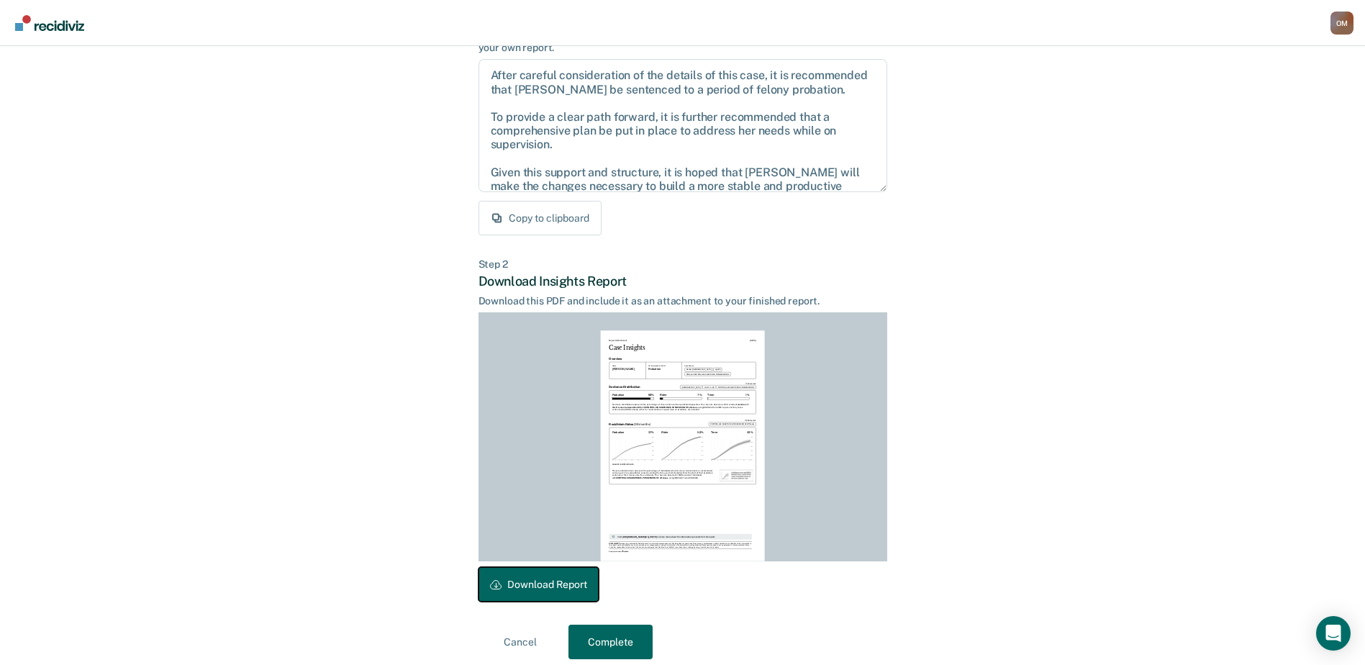
click at [556, 586] on button "Download Report" at bounding box center [538, 584] width 120 height 35
click at [629, 652] on button "Complete" at bounding box center [610, 641] width 84 height 35
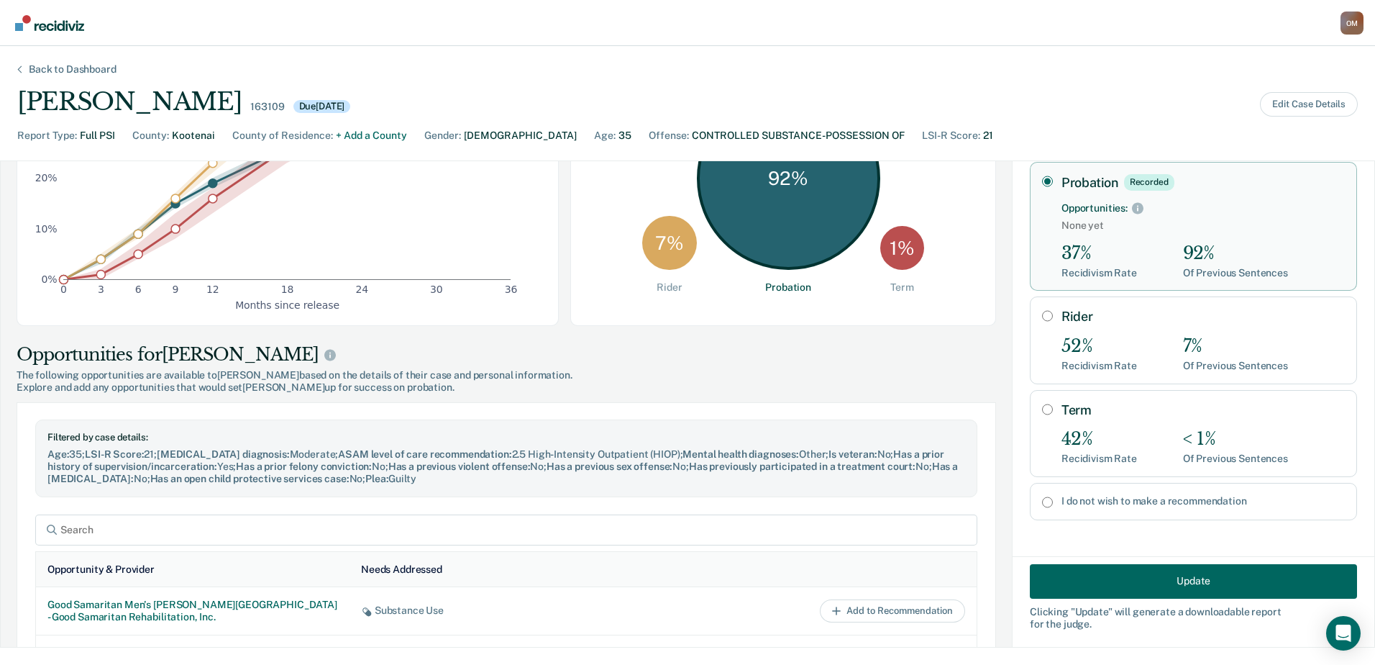
scroll to position [575, 0]
